Goal: Information Seeking & Learning: Learn about a topic

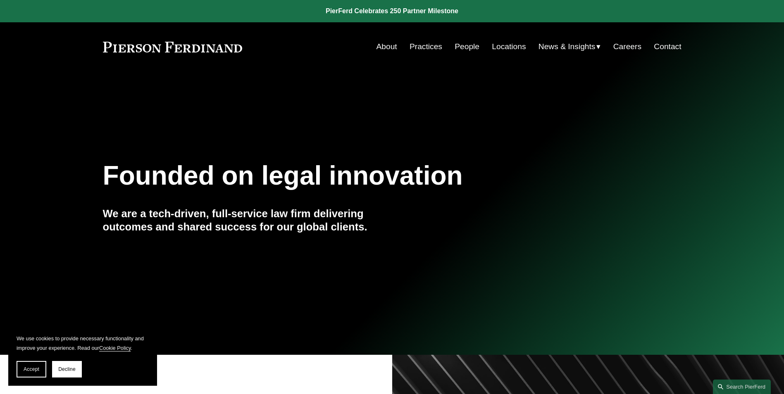
click at [664, 42] on link "Contact" at bounding box center [667, 47] width 27 height 16
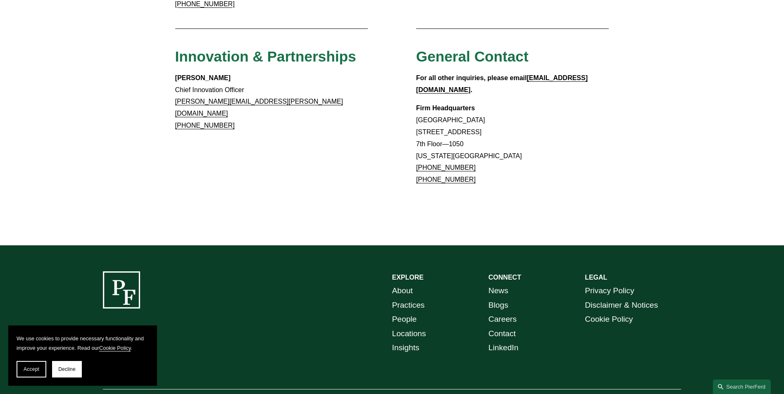
scroll to position [754, 0]
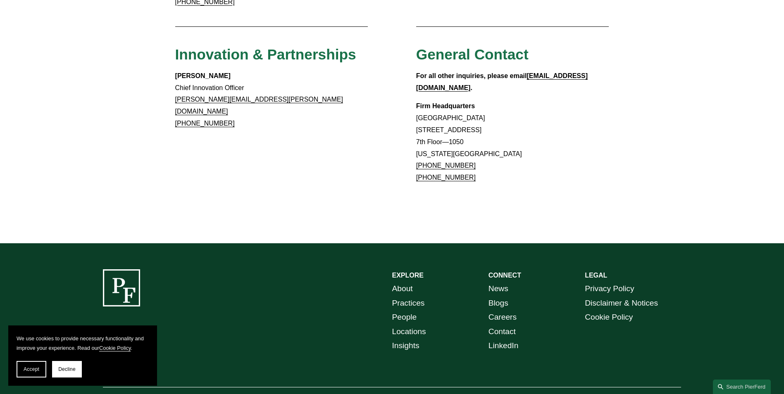
click at [405, 325] on link "Locations" at bounding box center [409, 332] width 34 height 14
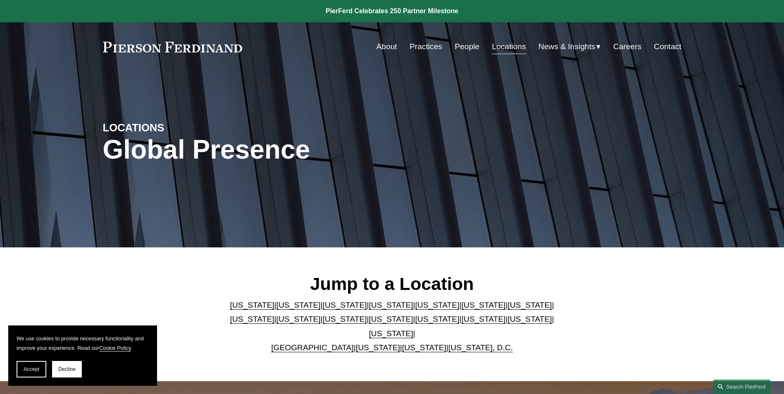
click at [371, 309] on link "Delaware" at bounding box center [391, 305] width 44 height 9
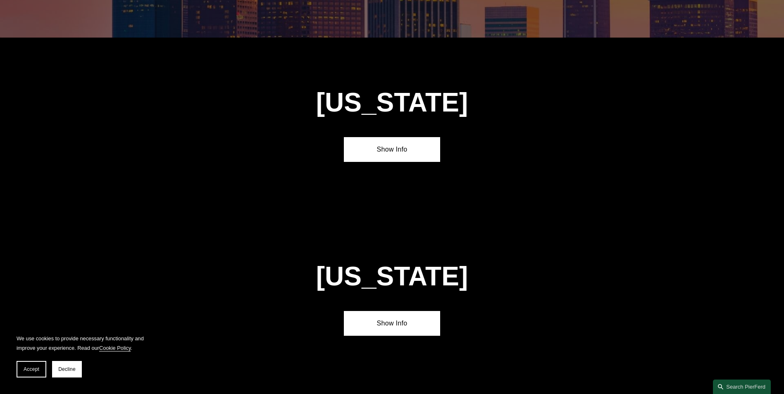
scroll to position [900, 0]
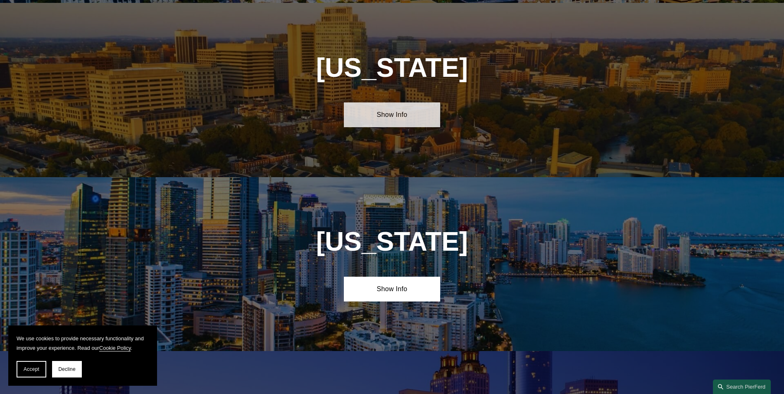
click at [400, 112] on link "Show Info" at bounding box center [392, 114] width 96 height 25
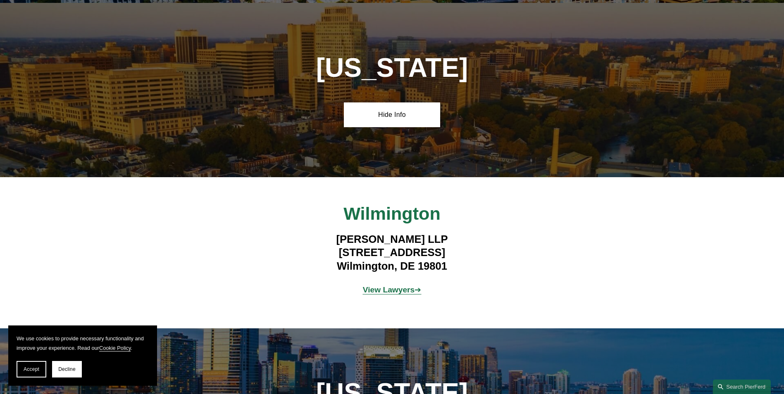
click at [410, 287] on strong "View Lawyers" at bounding box center [389, 290] width 52 height 9
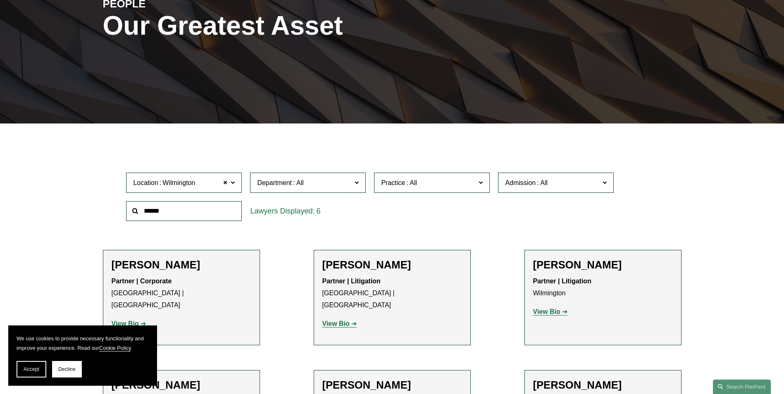
scroll to position [165, 0]
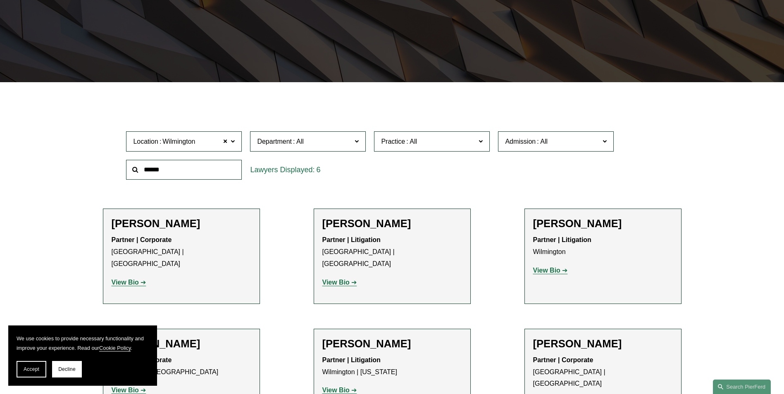
click at [339, 279] on strong "View Bio" at bounding box center [335, 282] width 27 height 7
click at [225, 141] on span at bounding box center [225, 141] width 5 height 11
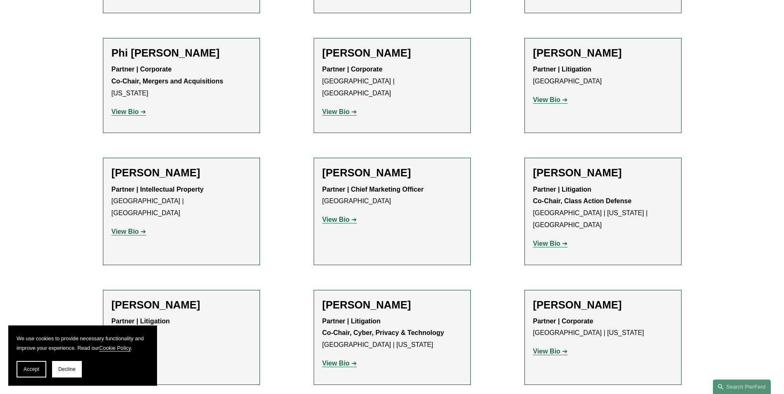
scroll to position [7065, 0]
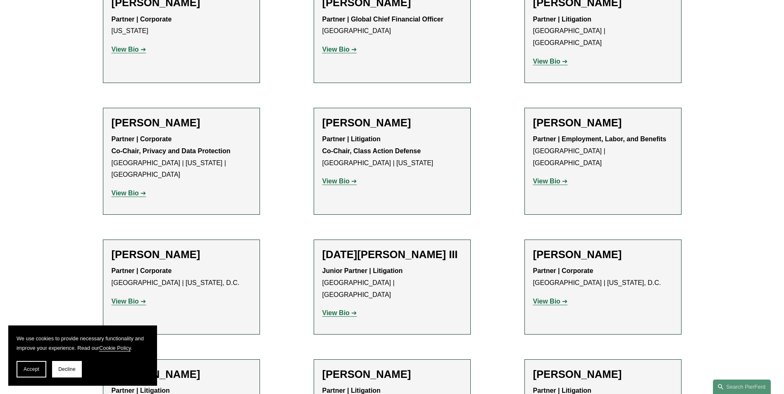
scroll to position [6528, 0]
